Goal: Information Seeking & Learning: Learn about a topic

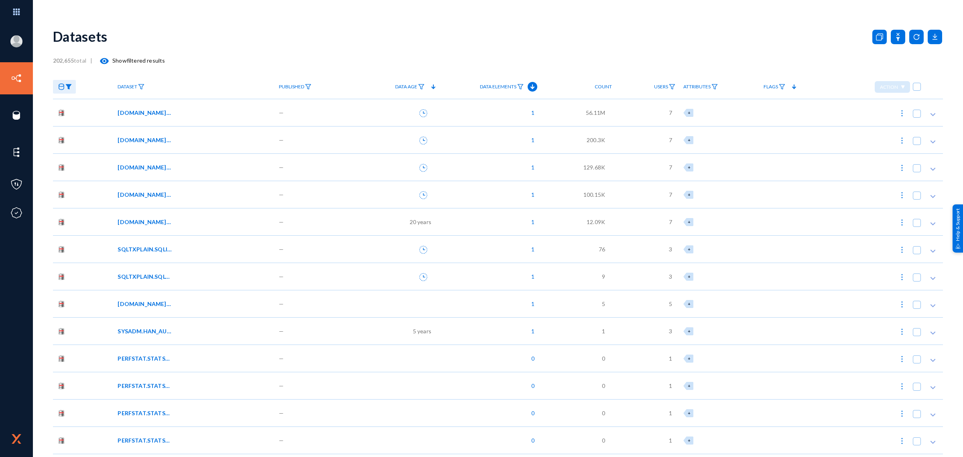
click at [69, 85] on img at bounding box center [68, 87] width 6 height 6
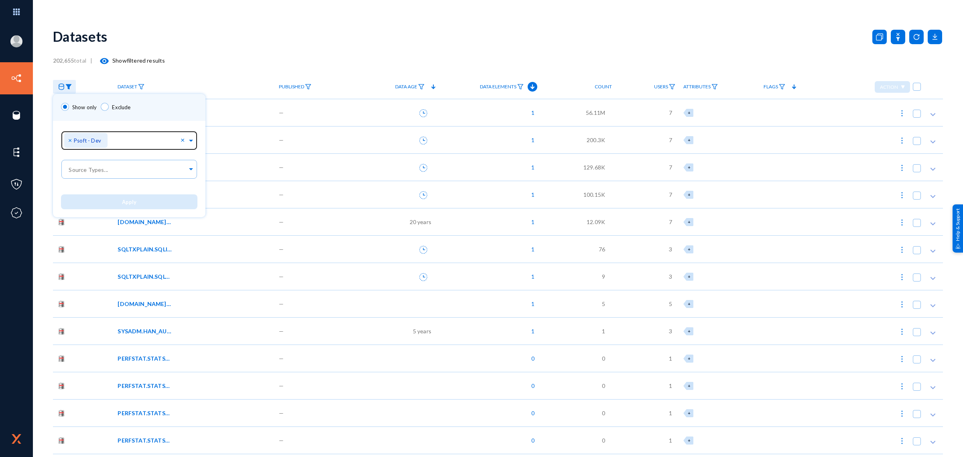
click at [69, 140] on span "×" at bounding box center [71, 140] width 6 height 8
click at [184, 140] on input "text" at bounding box center [127, 142] width 120 height 8
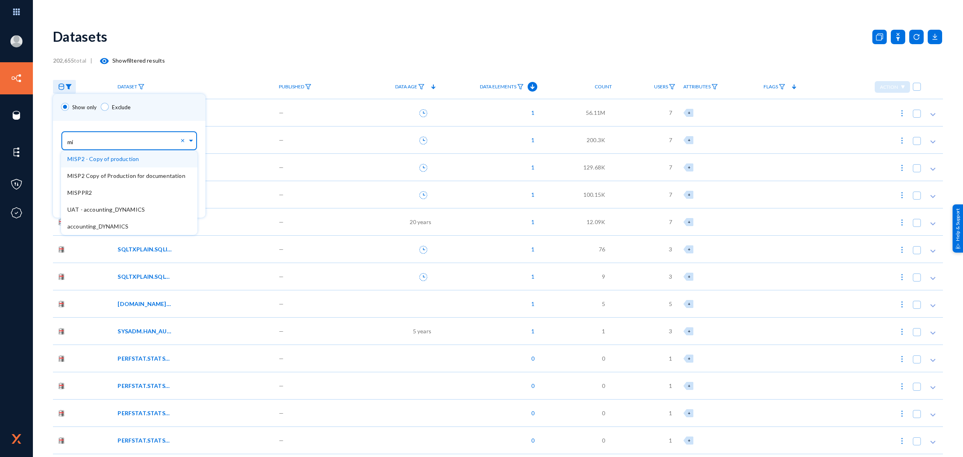
click at [120, 156] on span "MISP2 - Copy of production" at bounding box center [102, 158] width 71 height 7
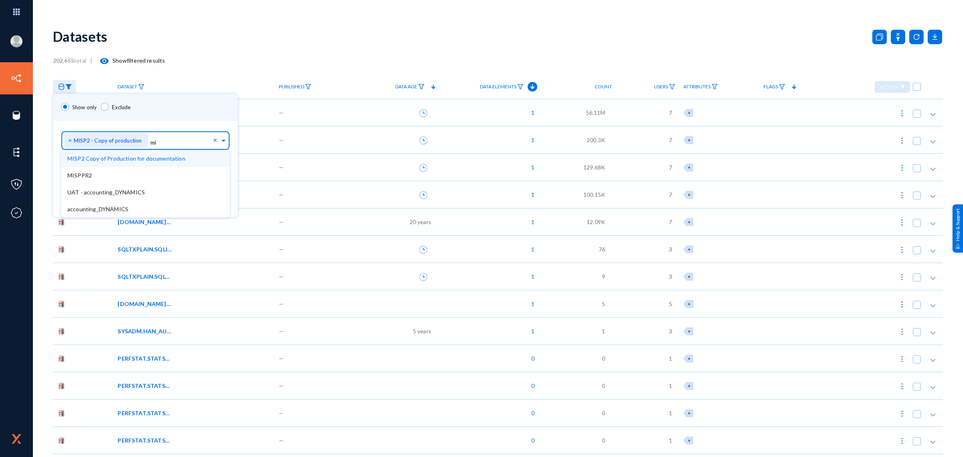
type input "m"
click at [167, 110] on div "Show only Exclude" at bounding box center [145, 107] width 185 height 27
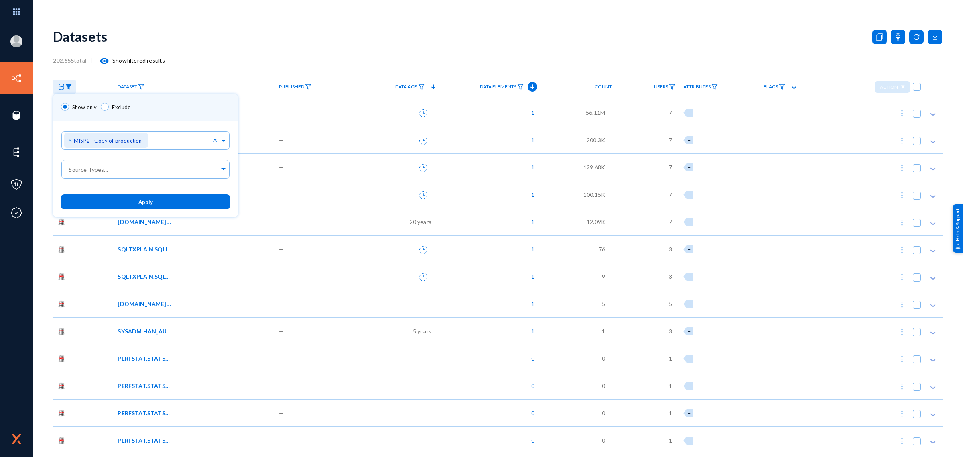
click at [137, 197] on button "Apply" at bounding box center [145, 201] width 169 height 15
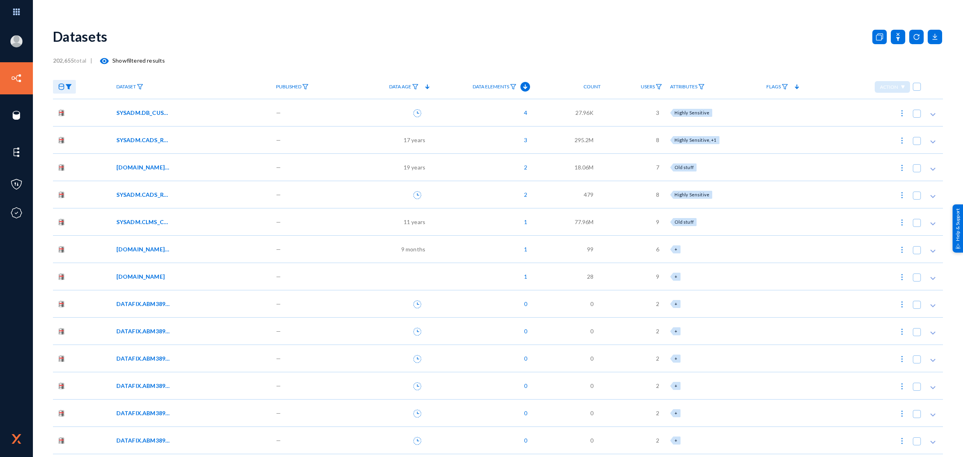
click at [134, 88] on span "Dataset" at bounding box center [126, 87] width 20 height 6
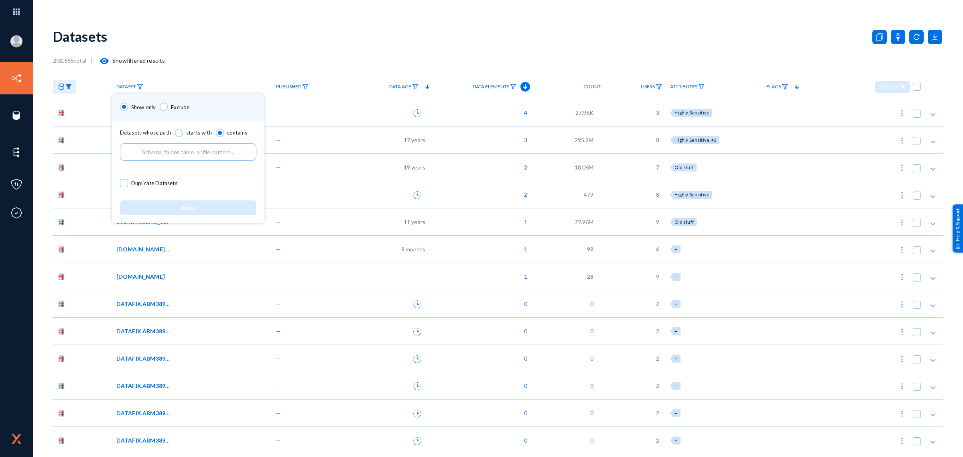
click at [176, 152] on input "text" at bounding box center [188, 151] width 136 height 17
type input "DW_bill_ctr"
click at [177, 205] on button "Apply" at bounding box center [188, 207] width 136 height 15
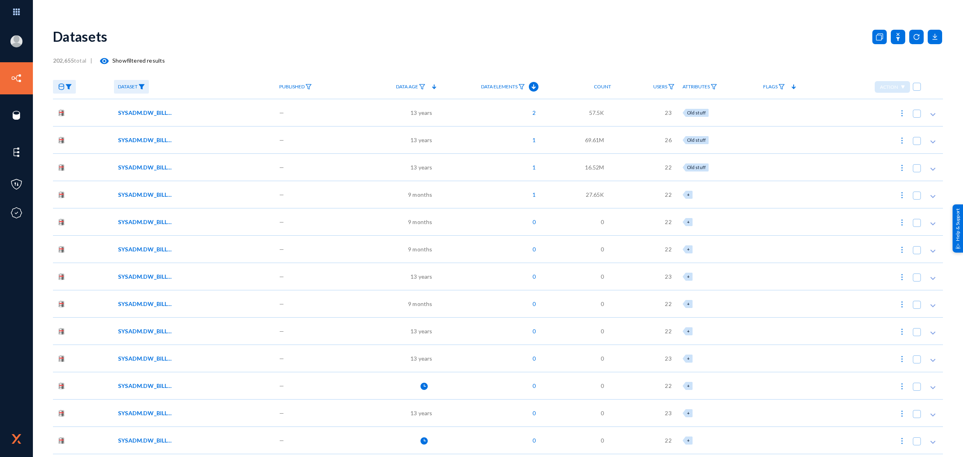
click at [213, 114] on div "SYSADM.DW_BILL_CTR_PRDCR_DIS_TXN_SS" at bounding box center [193, 112] width 150 height 8
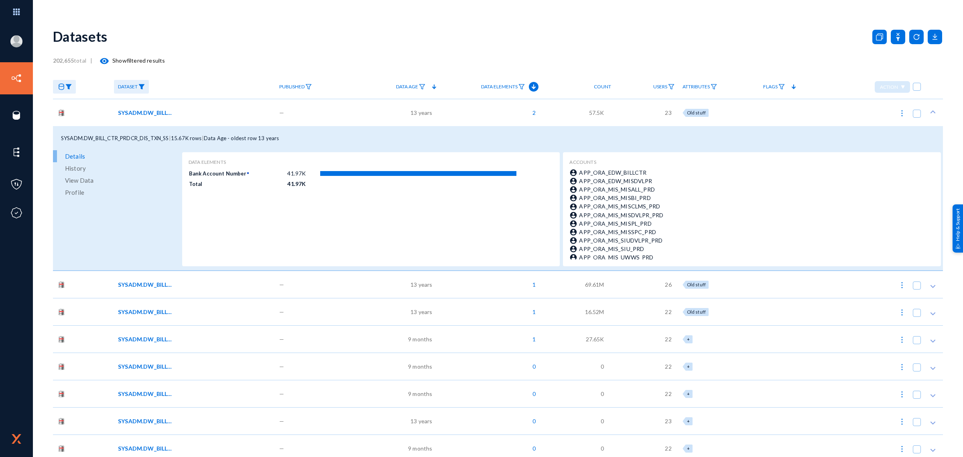
click at [213, 111] on div "SYSADM.DW_BILL_CTR_PRDCR_DIS_TXN_SS" at bounding box center [193, 112] width 150 height 8
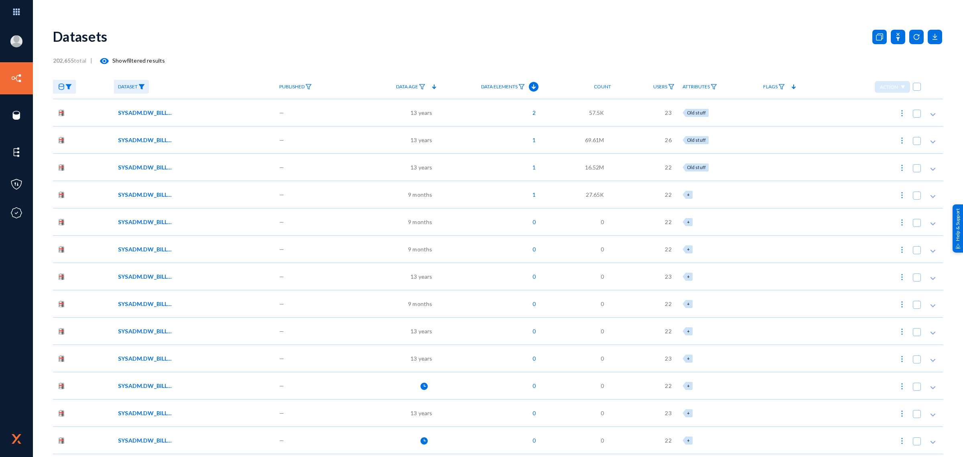
click at [332, 114] on div "—" at bounding box center [314, 112] width 79 height 27
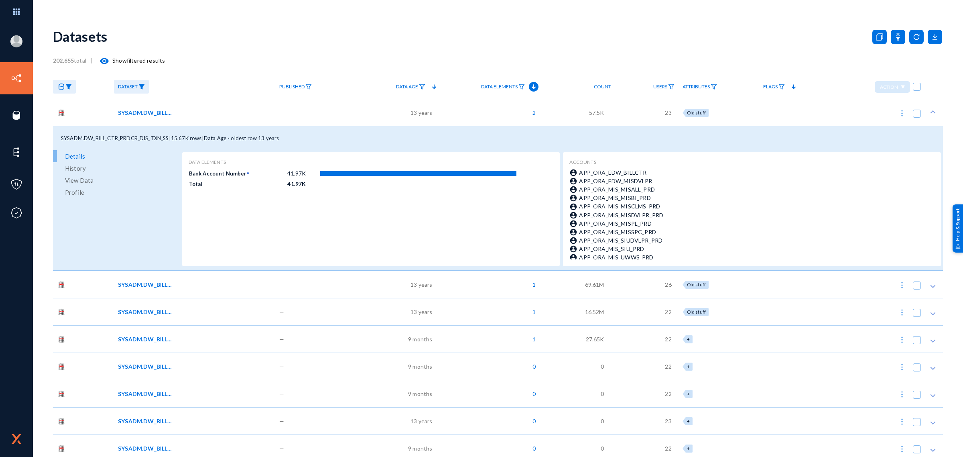
click at [357, 106] on div "13 years" at bounding box center [396, 112] width 85 height 27
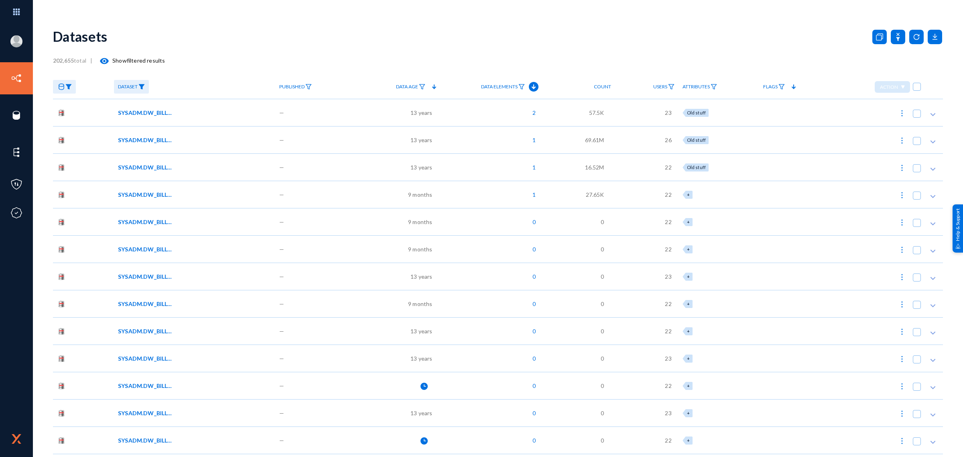
click at [219, 139] on div "SYSADM.DW_BILL_CTR_POL_D" at bounding box center [193, 140] width 150 height 8
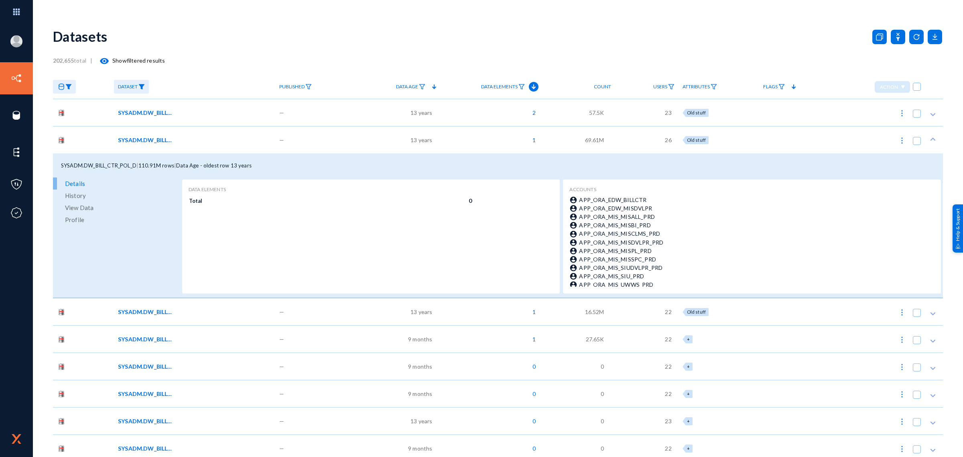
click at [77, 209] on span "View Data" at bounding box center [79, 207] width 28 height 12
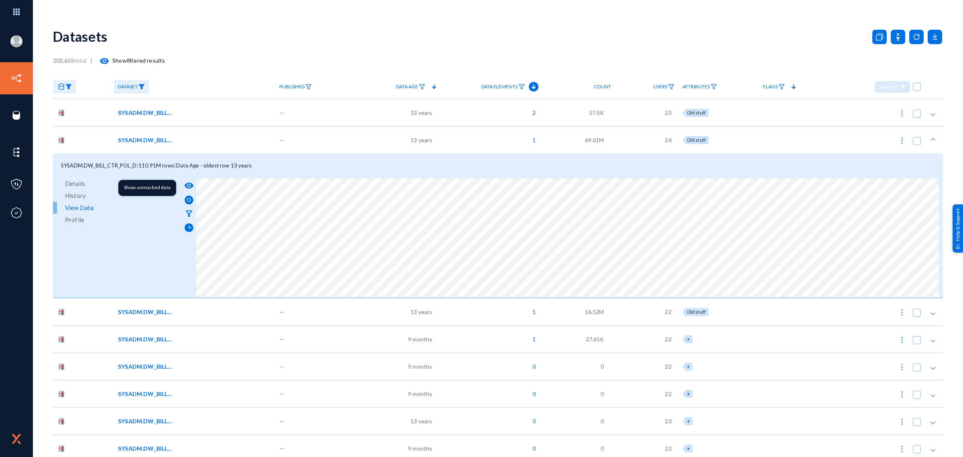
click at [189, 186] on mat-icon "visibility" at bounding box center [189, 186] width 10 height 10
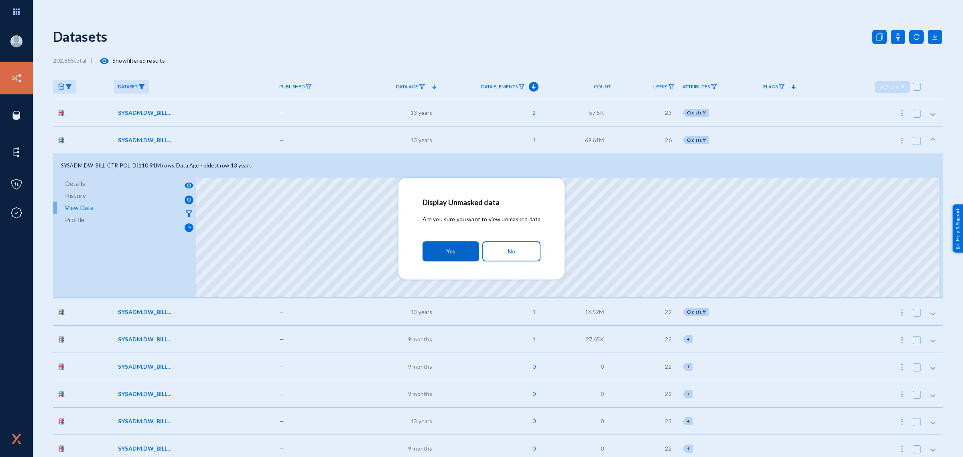
click at [462, 249] on button "Yes" at bounding box center [451, 251] width 57 height 20
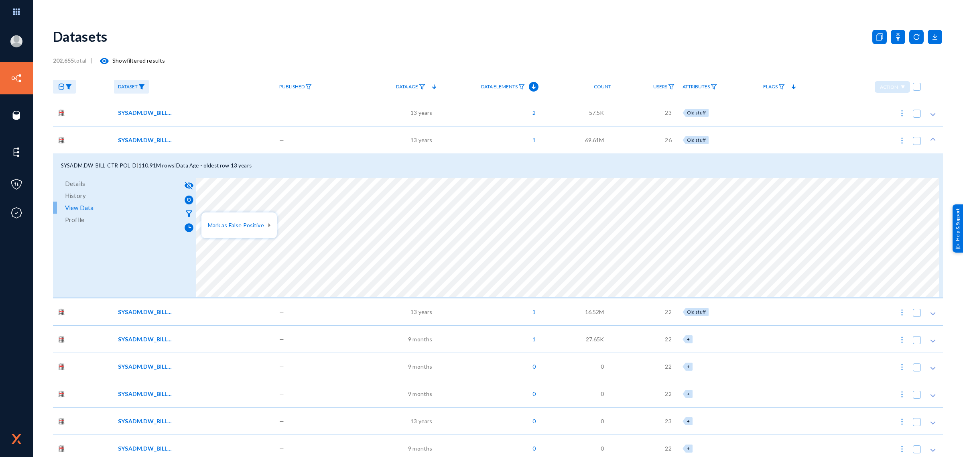
click at [382, 202] on div at bounding box center [481, 228] width 963 height 457
click at [312, 146] on div "—" at bounding box center [314, 139] width 79 height 27
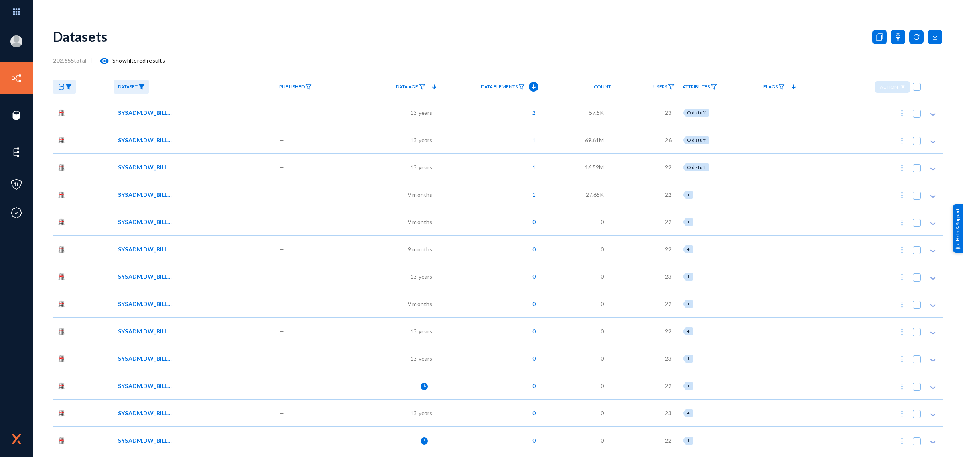
click at [305, 165] on div "—" at bounding box center [314, 166] width 79 height 27
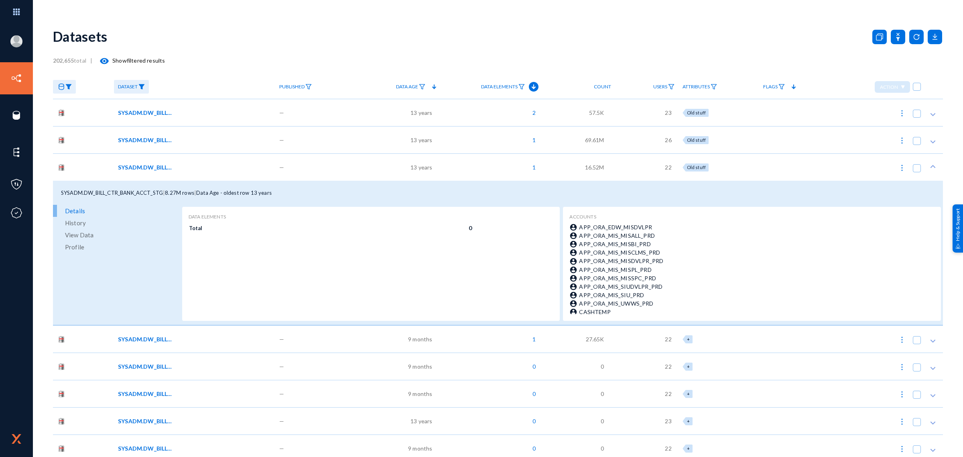
click at [77, 248] on span "Profile" at bounding box center [74, 247] width 19 height 12
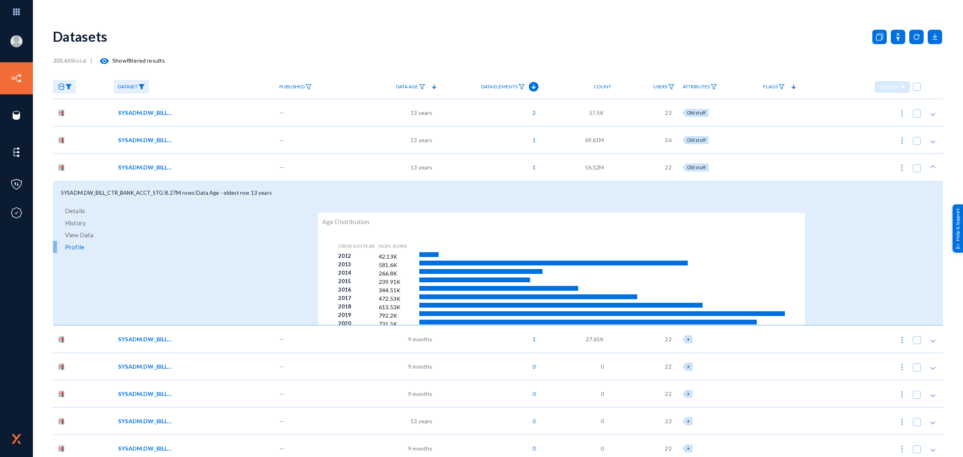
click at [75, 211] on span "Details" at bounding box center [75, 211] width 20 height 12
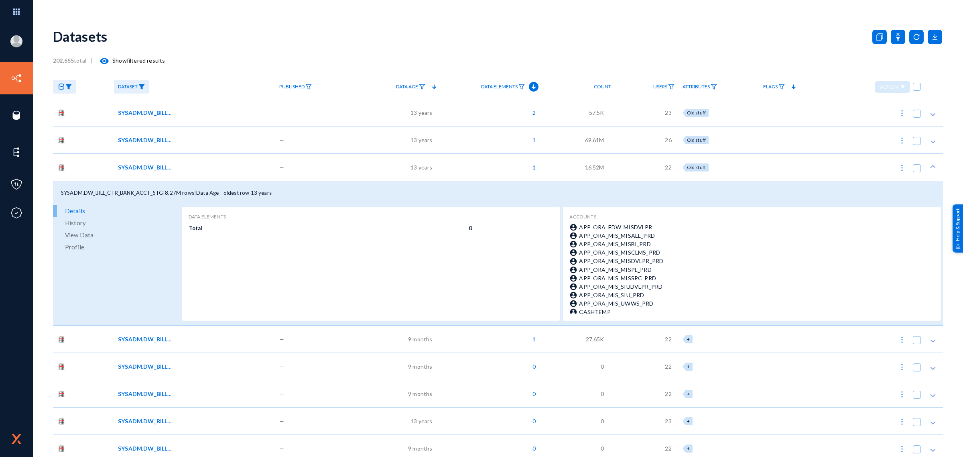
click at [79, 235] on span "View Data" at bounding box center [79, 235] width 28 height 12
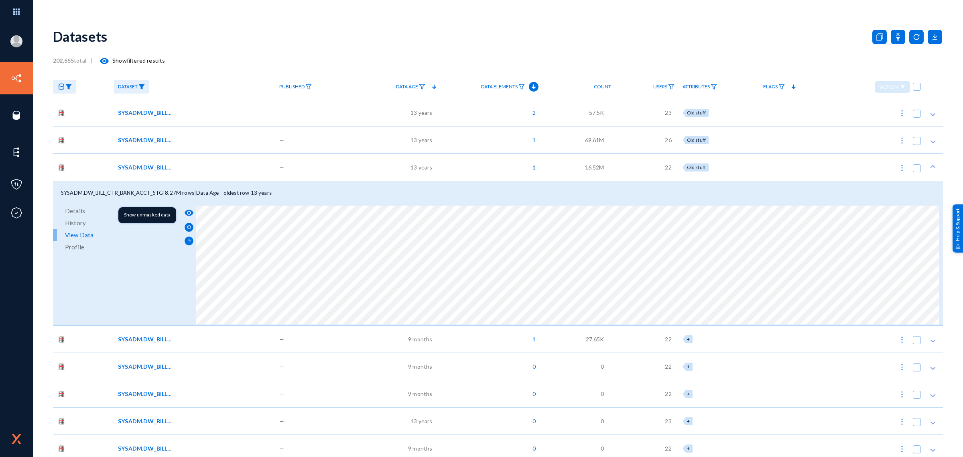
click at [189, 211] on mat-icon "visibility" at bounding box center [189, 213] width 10 height 10
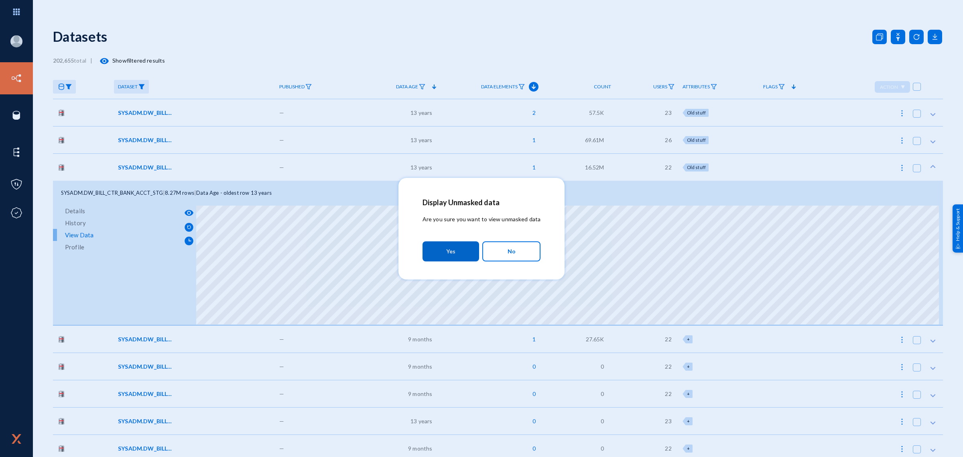
click at [457, 248] on button "Yes" at bounding box center [451, 251] width 57 height 20
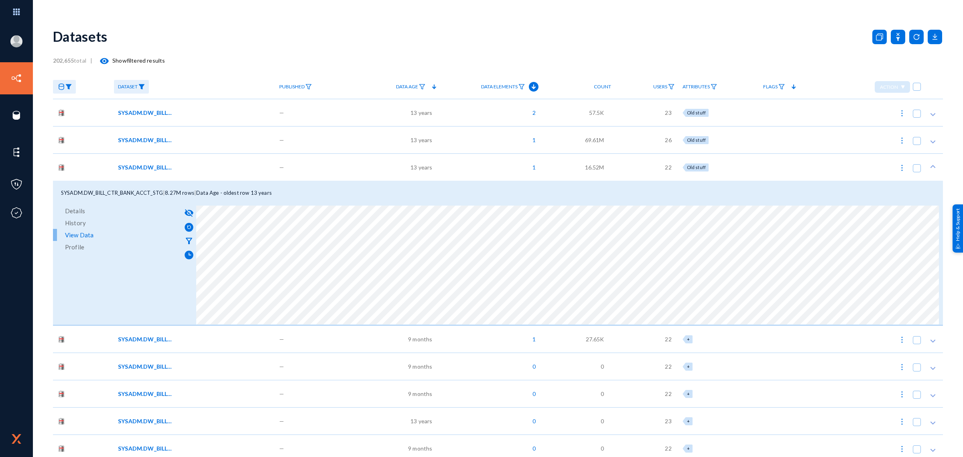
click at [336, 173] on div "—" at bounding box center [314, 166] width 79 height 27
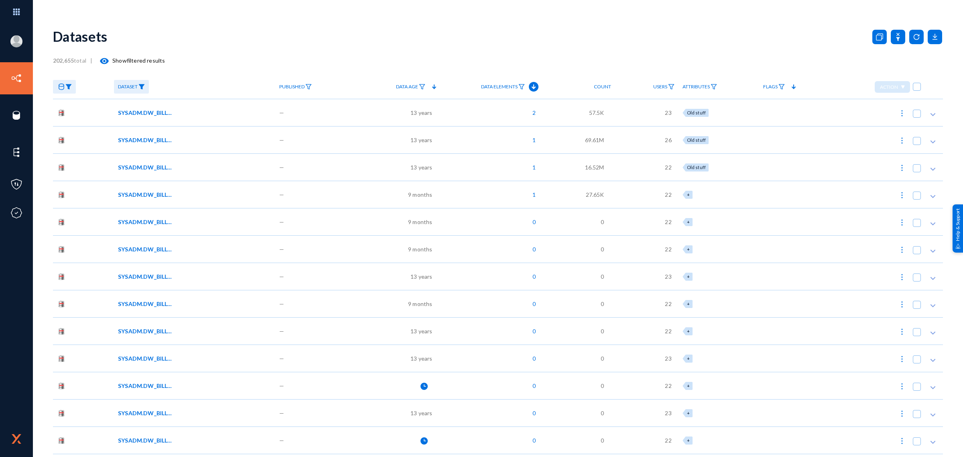
click at [334, 118] on div "—" at bounding box center [314, 112] width 79 height 27
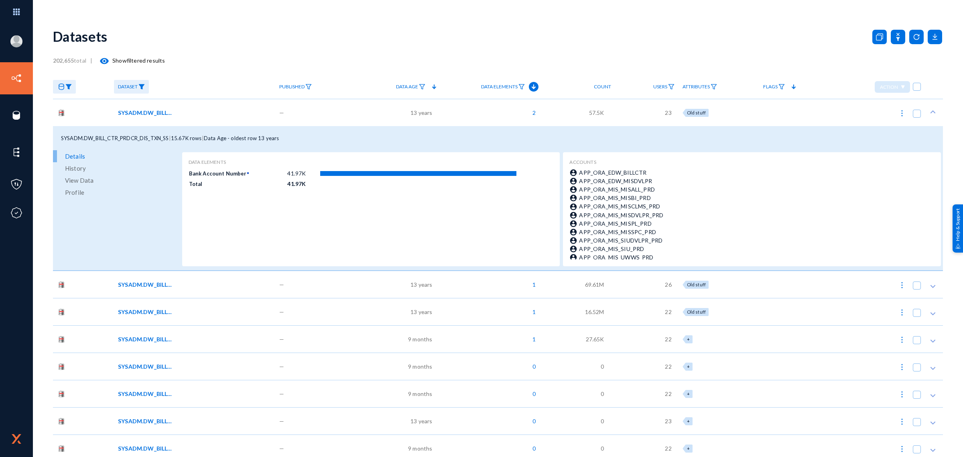
click at [325, 283] on div "—" at bounding box center [314, 283] width 79 height 27
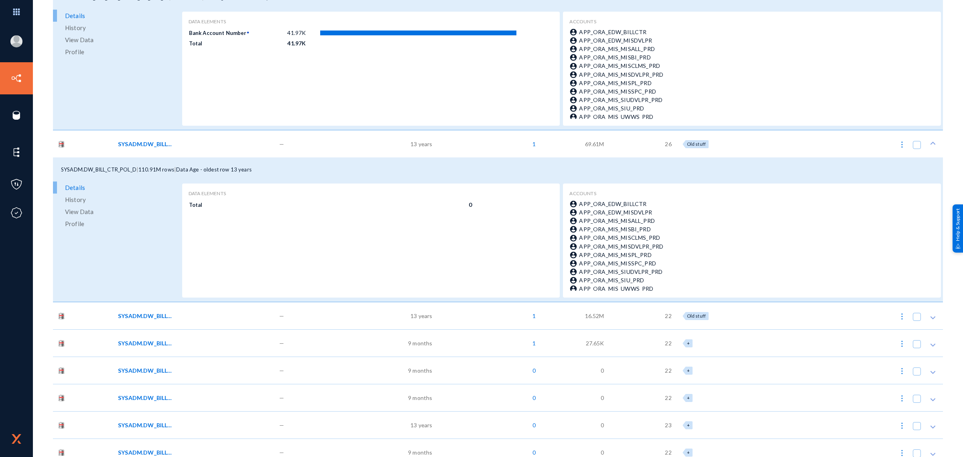
scroll to position [150, 0]
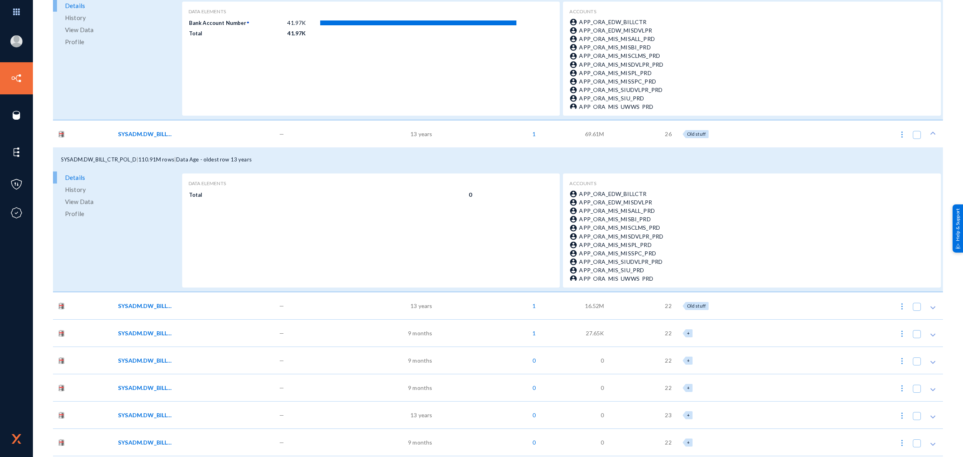
click at [304, 309] on div "—" at bounding box center [314, 305] width 79 height 27
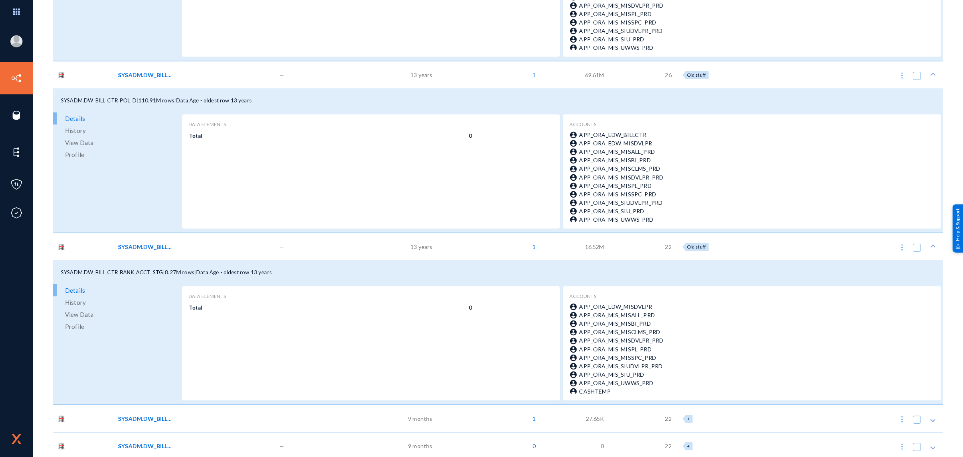
scroll to position [301, 0]
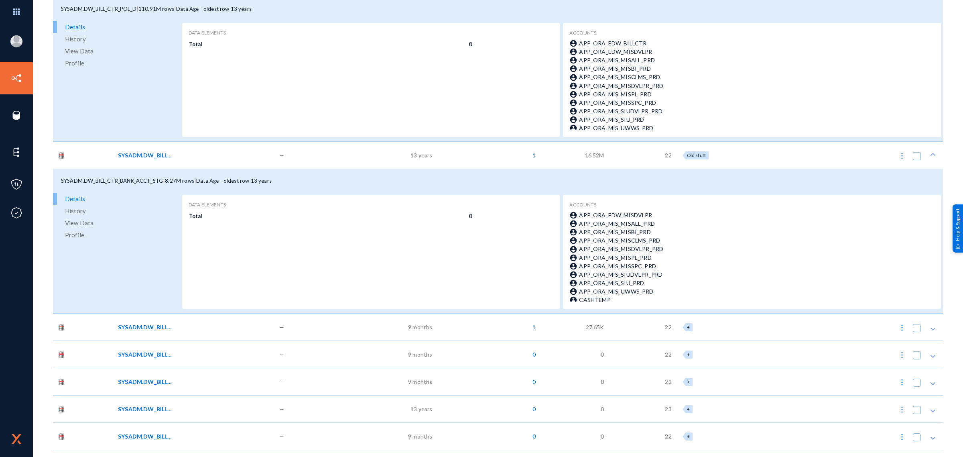
click at [313, 323] on div "—" at bounding box center [314, 326] width 79 height 27
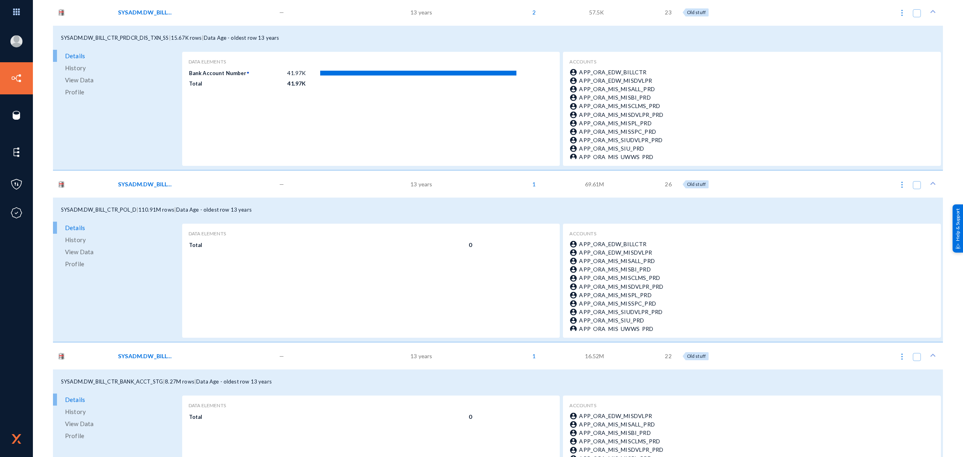
scroll to position [50, 0]
